Goal: Information Seeking & Learning: Understand process/instructions

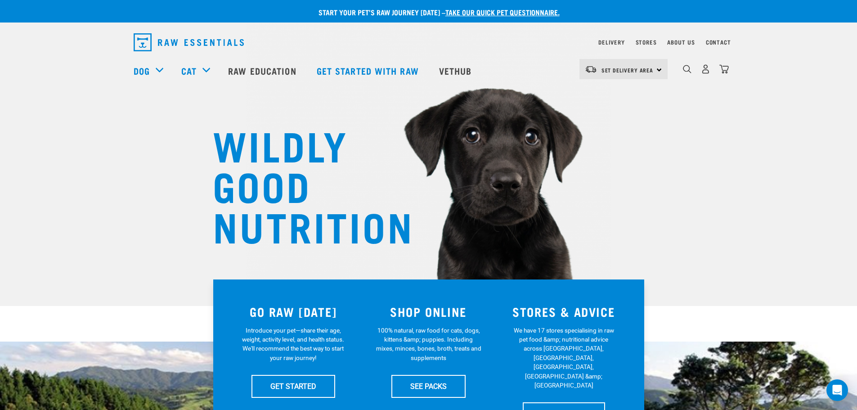
scroll to position [90, 0]
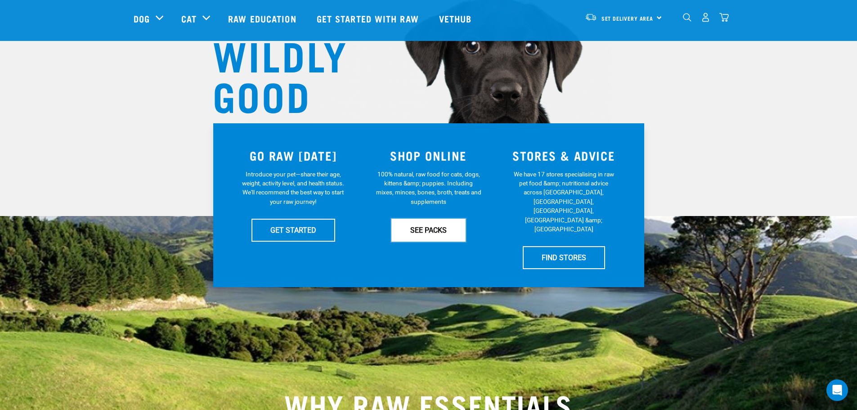
click at [432, 228] on link "SEE PACKS" at bounding box center [429, 230] width 74 height 23
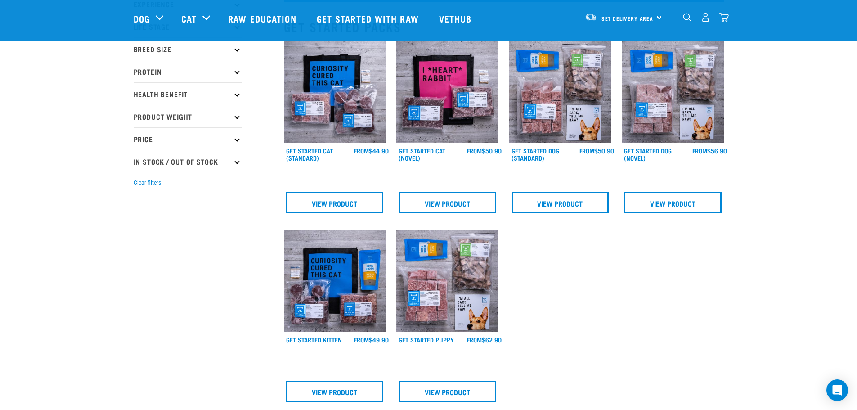
scroll to position [90, 0]
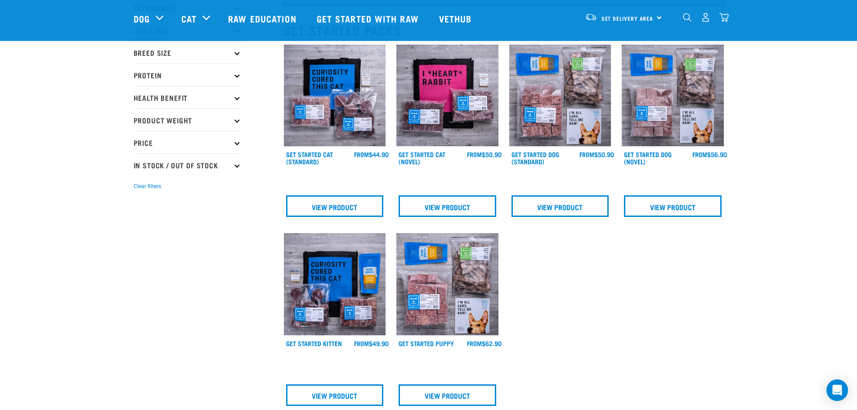
click at [690, 113] on img at bounding box center [673, 96] width 102 height 102
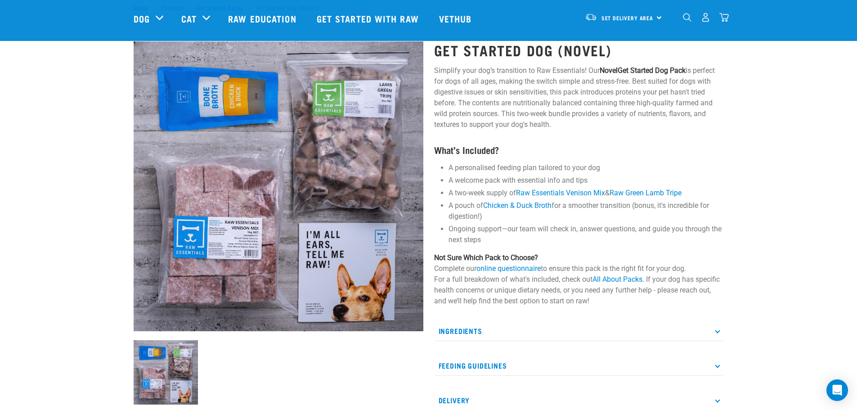
scroll to position [45, 0]
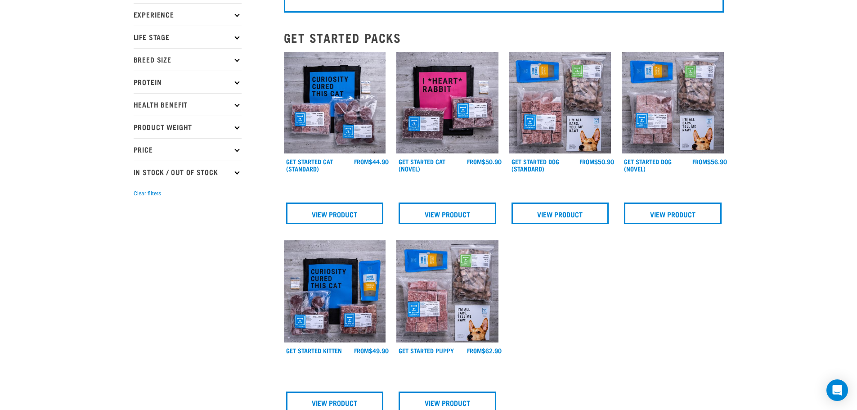
click at [455, 291] on img at bounding box center [448, 291] width 102 height 102
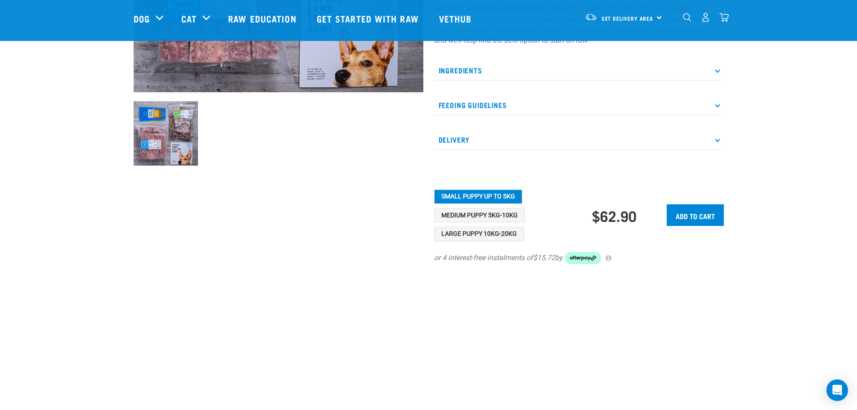
scroll to position [270, 0]
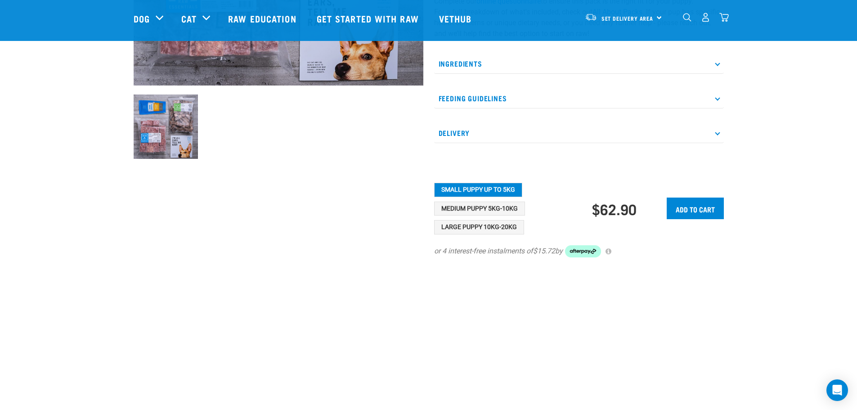
click at [714, 108] on p "Feeding Guidelines" at bounding box center [579, 98] width 290 height 20
